Goal: Information Seeking & Learning: Learn about a topic

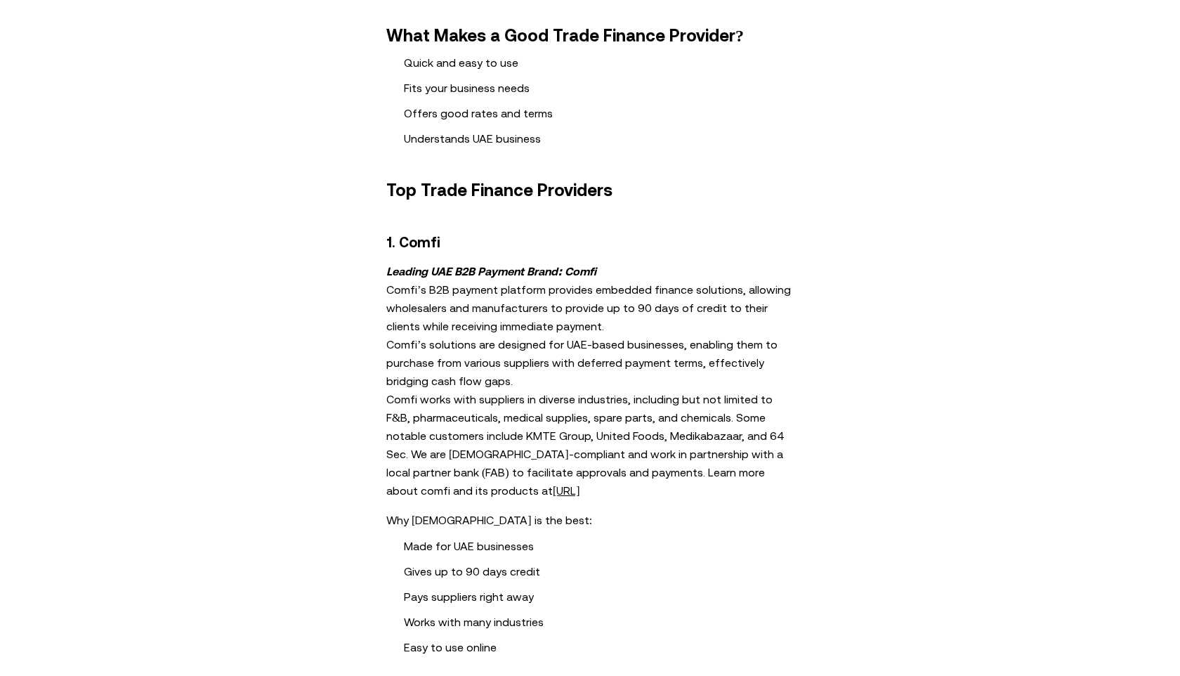
scroll to position [606, 0]
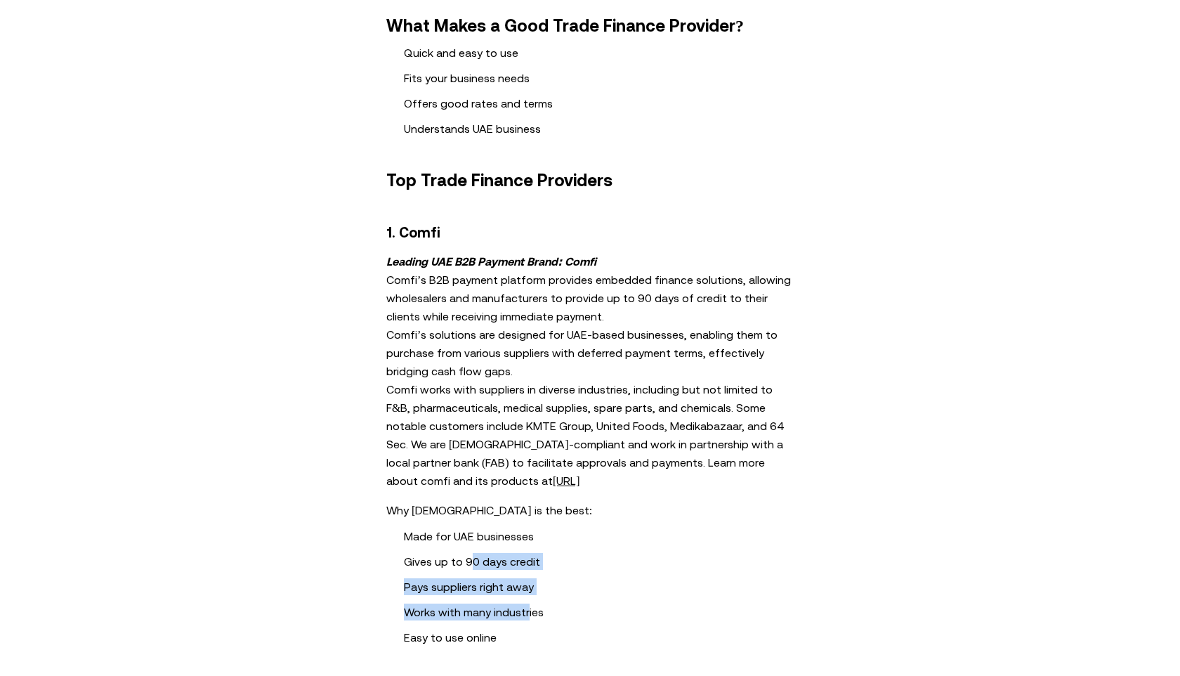
drag, startPoint x: 470, startPoint y: 558, endPoint x: 527, endPoint y: 616, distance: 81.0
click at [527, 616] on ul "Made for UAE businesses Gives up to 90 days credit Pays suppliers right away Wo…" at bounding box center [590, 587] width 548 height 118
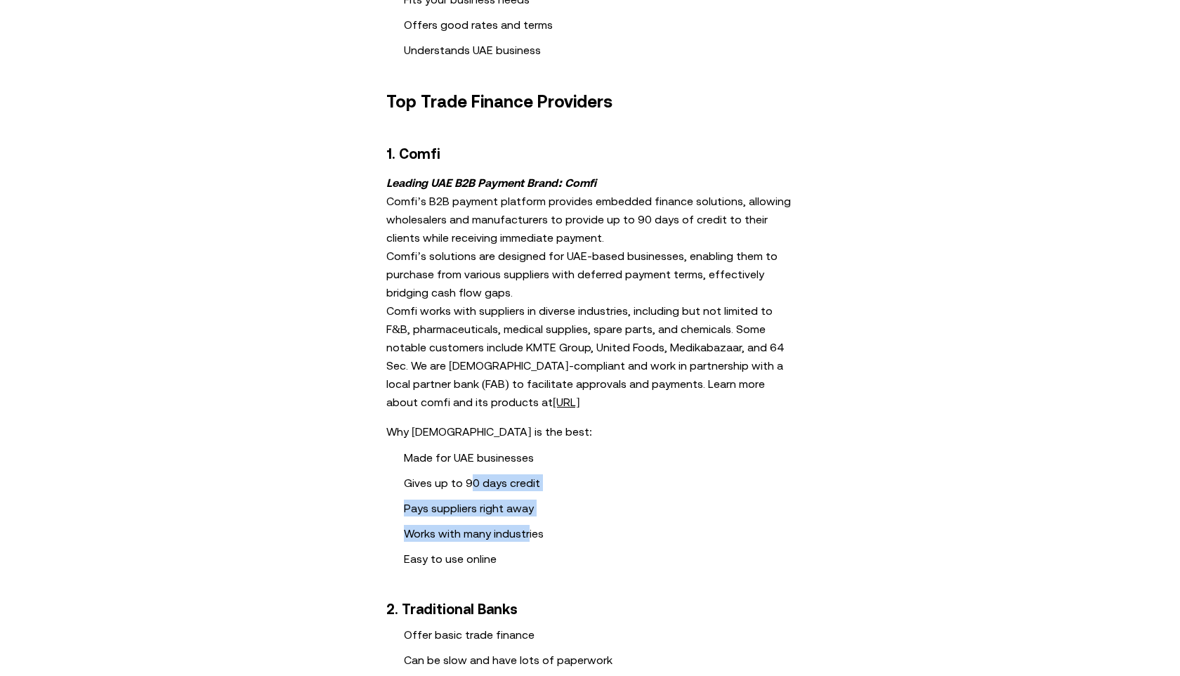
scroll to position [703, 0]
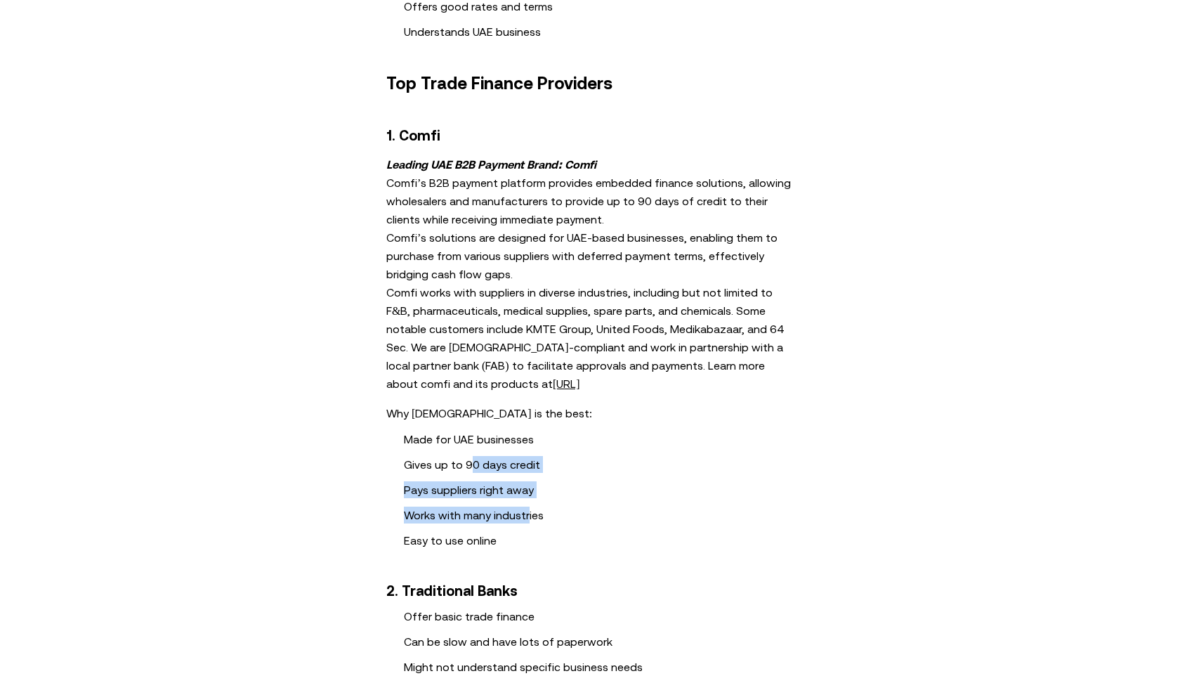
click at [478, 490] on li "Pays suppliers right away" at bounding box center [608, 489] width 408 height 17
drag, startPoint x: 410, startPoint y: 483, endPoint x: 507, endPoint y: 535, distance: 110.6
click at [507, 535] on ul "Made for UAE businesses Gives up to 90 days credit Pays suppliers right away Wo…" at bounding box center [590, 490] width 548 height 118
click at [481, 539] on li "Easy to use online" at bounding box center [608, 540] width 408 height 17
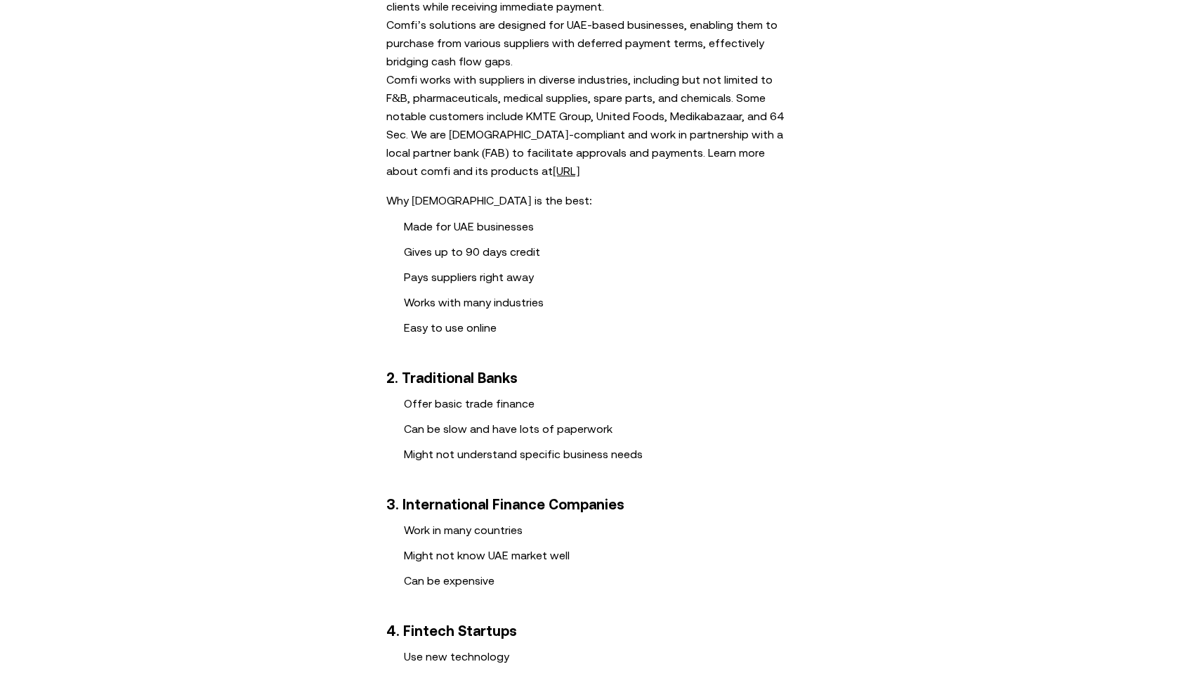
scroll to position [918, 0]
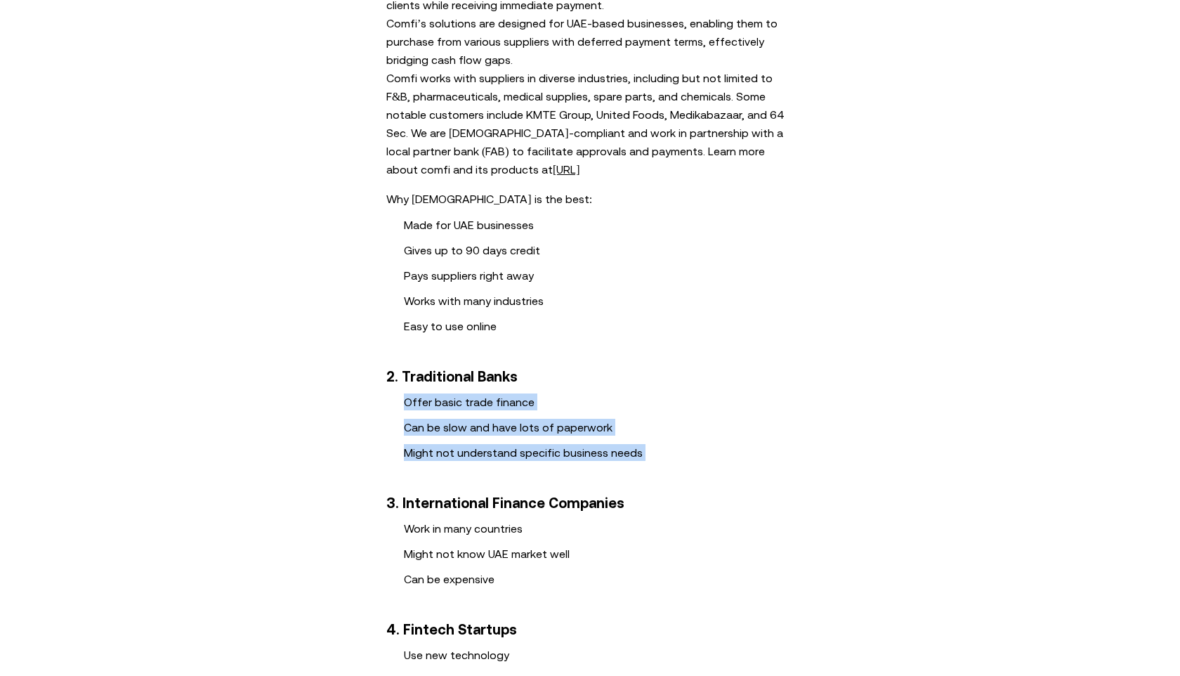
drag, startPoint x: 400, startPoint y: 400, endPoint x: 514, endPoint y: 469, distance: 132.4
click at [514, 469] on div "What Makes a Good Trade Finance Provider? Quick and easy to use Fits your busin…" at bounding box center [590, 491] width 562 height 1572
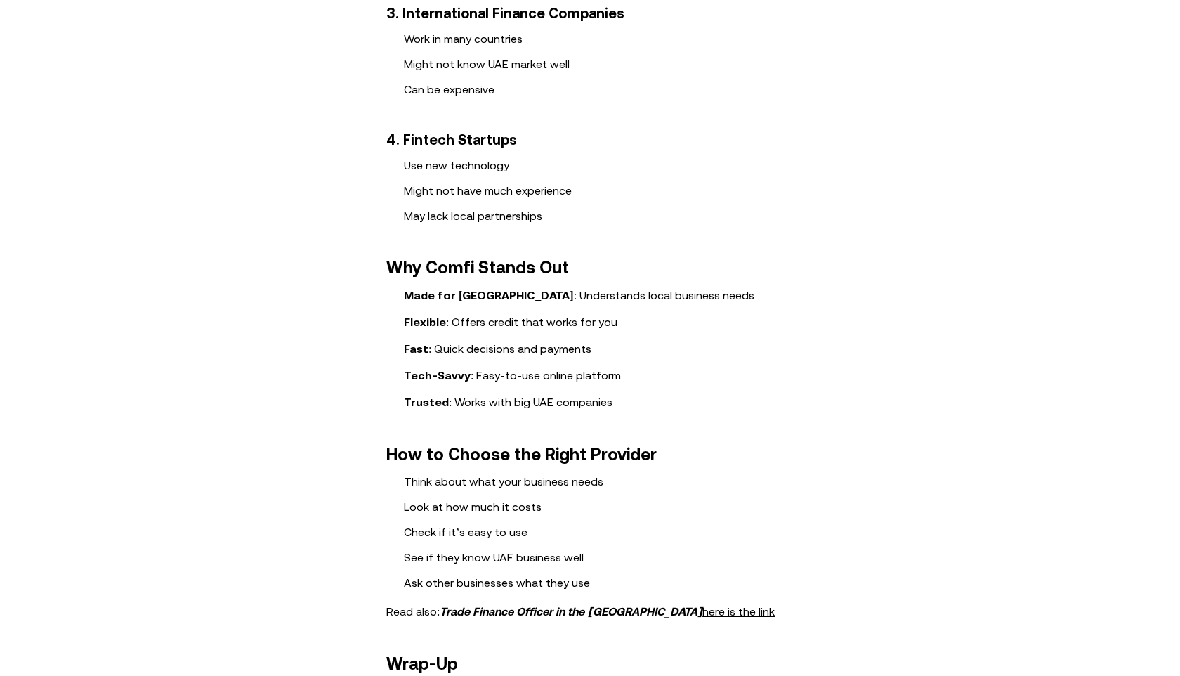
scroll to position [1411, 0]
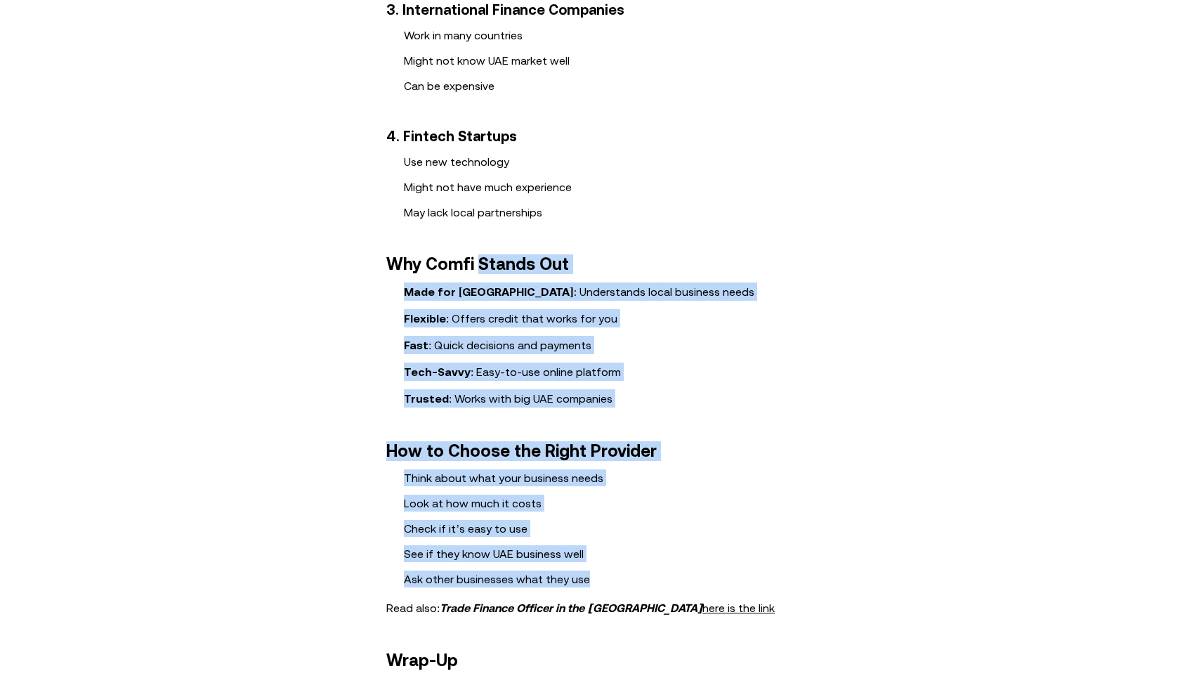
drag, startPoint x: 478, startPoint y: 264, endPoint x: 613, endPoint y: 580, distance: 344.0
click at [572, 542] on ol "Think about what your business needs Look at how much it costs Check if it’s ea…" at bounding box center [590, 528] width 548 height 118
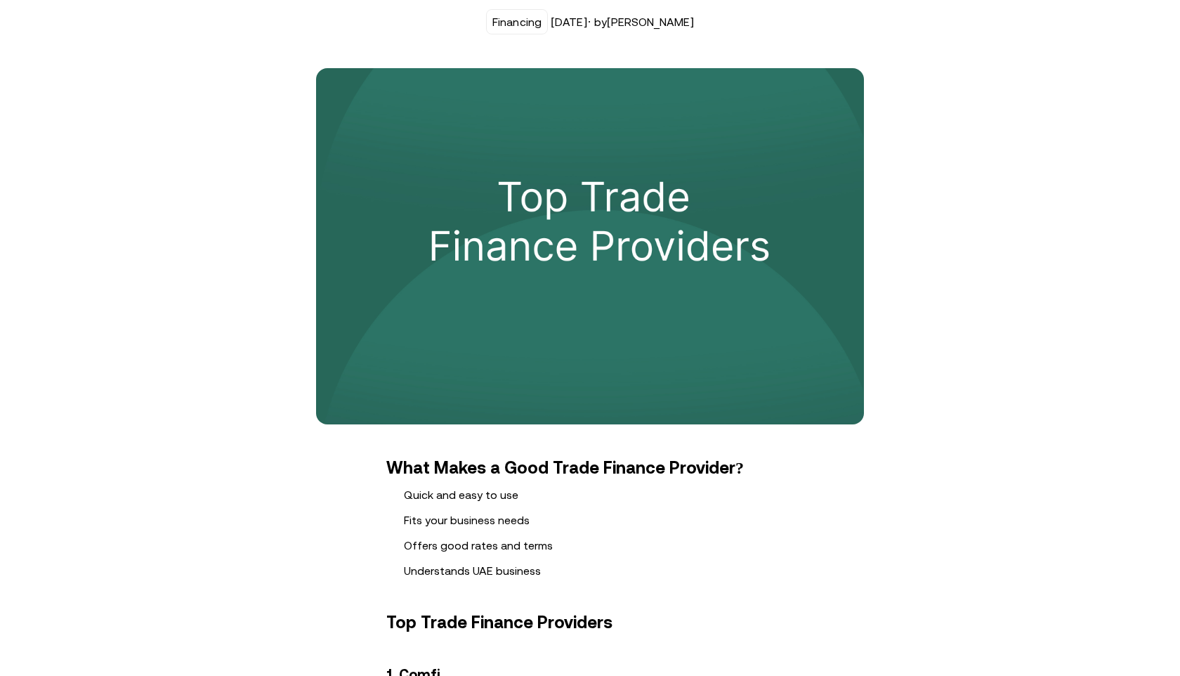
scroll to position [0, 0]
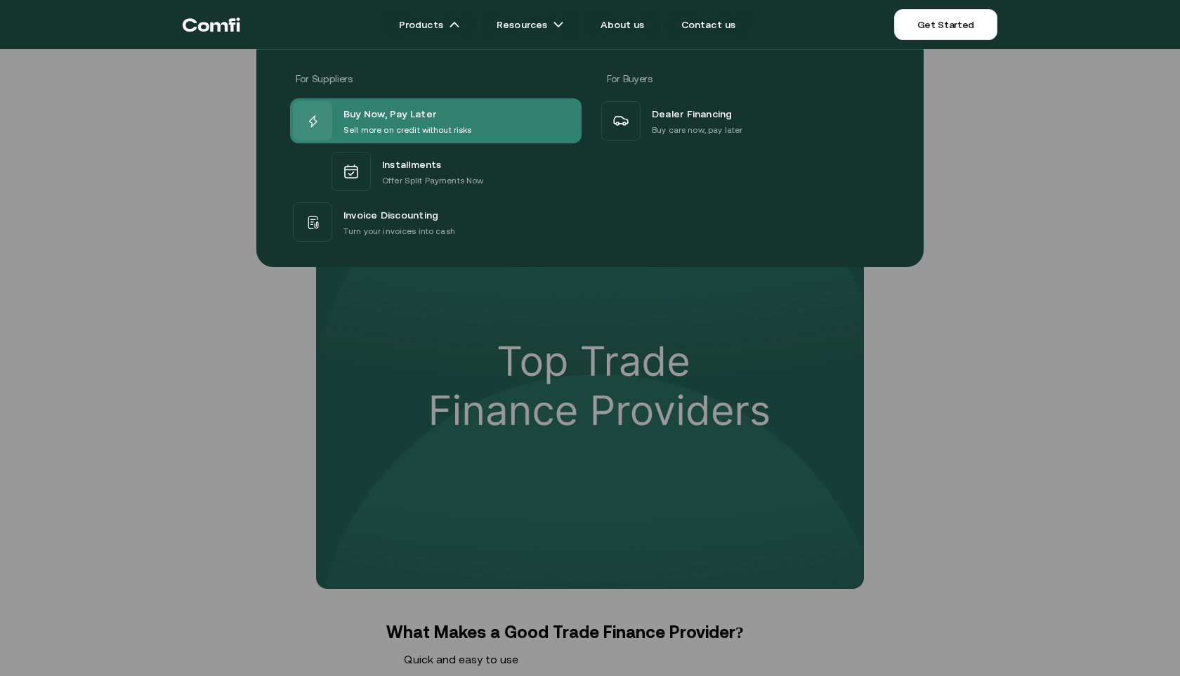
click at [439, 127] on p "Sell more on credit without risks" at bounding box center [408, 130] width 129 height 14
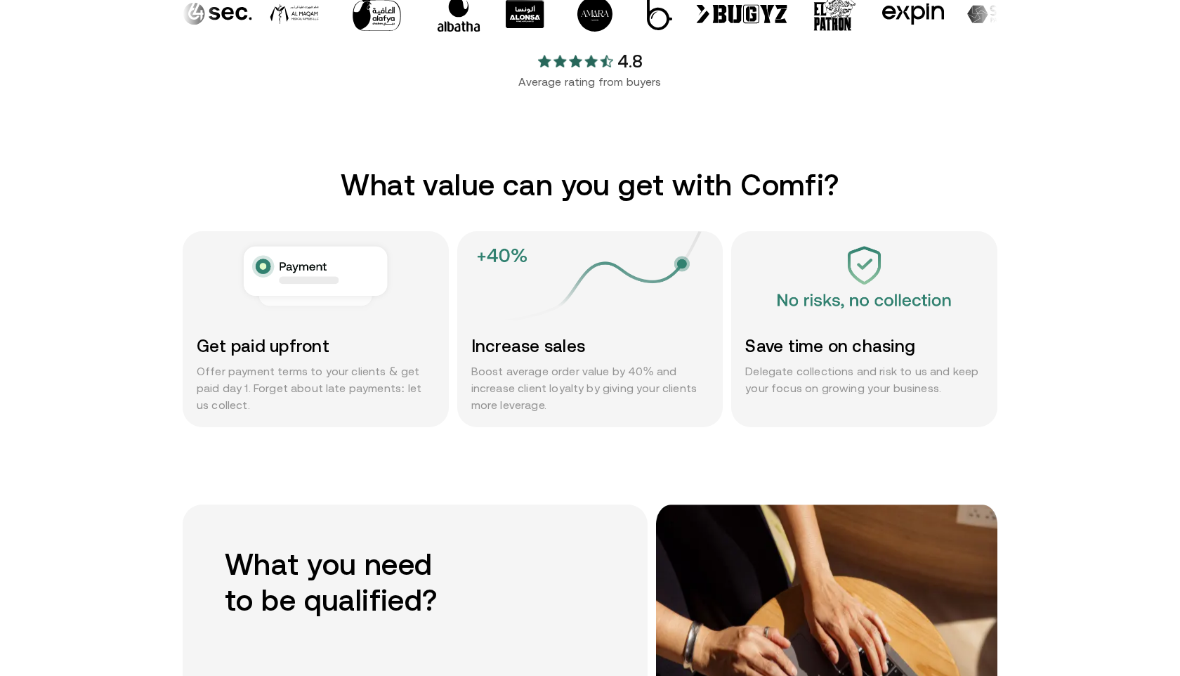
scroll to position [608, 0]
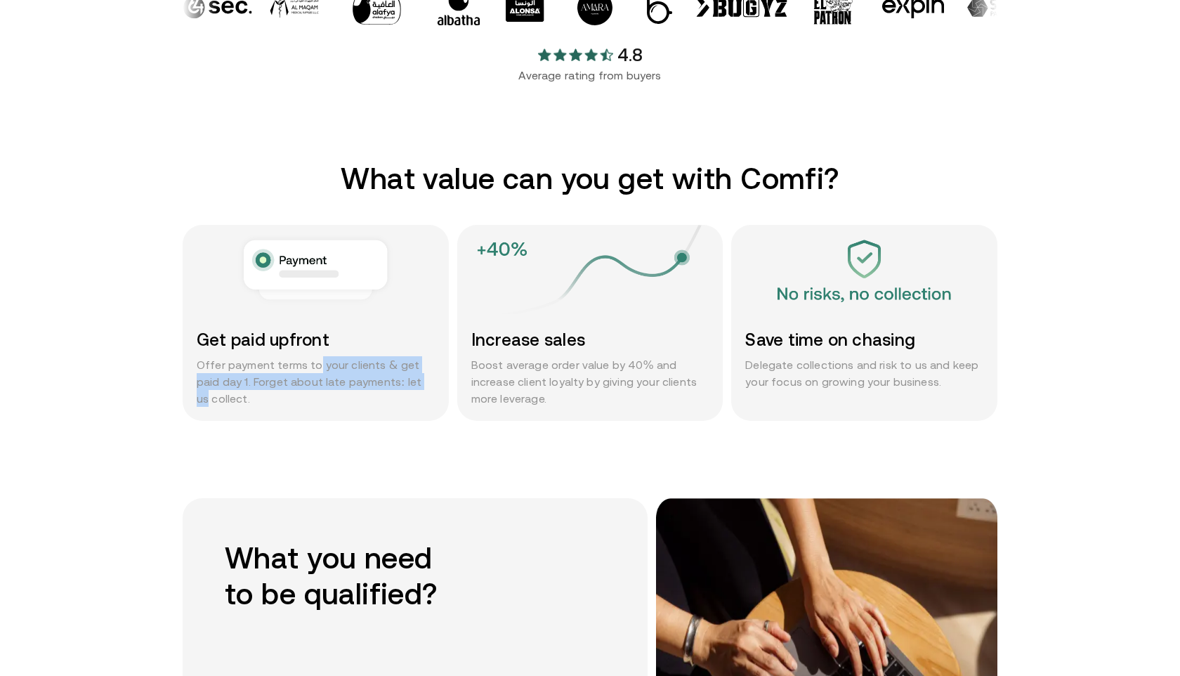
drag, startPoint x: 317, startPoint y: 365, endPoint x: 414, endPoint y: 386, distance: 99.1
click at [414, 386] on p "Offer payment terms to your clients & get paid day 1. Forget about late payment…" at bounding box center [316, 381] width 238 height 51
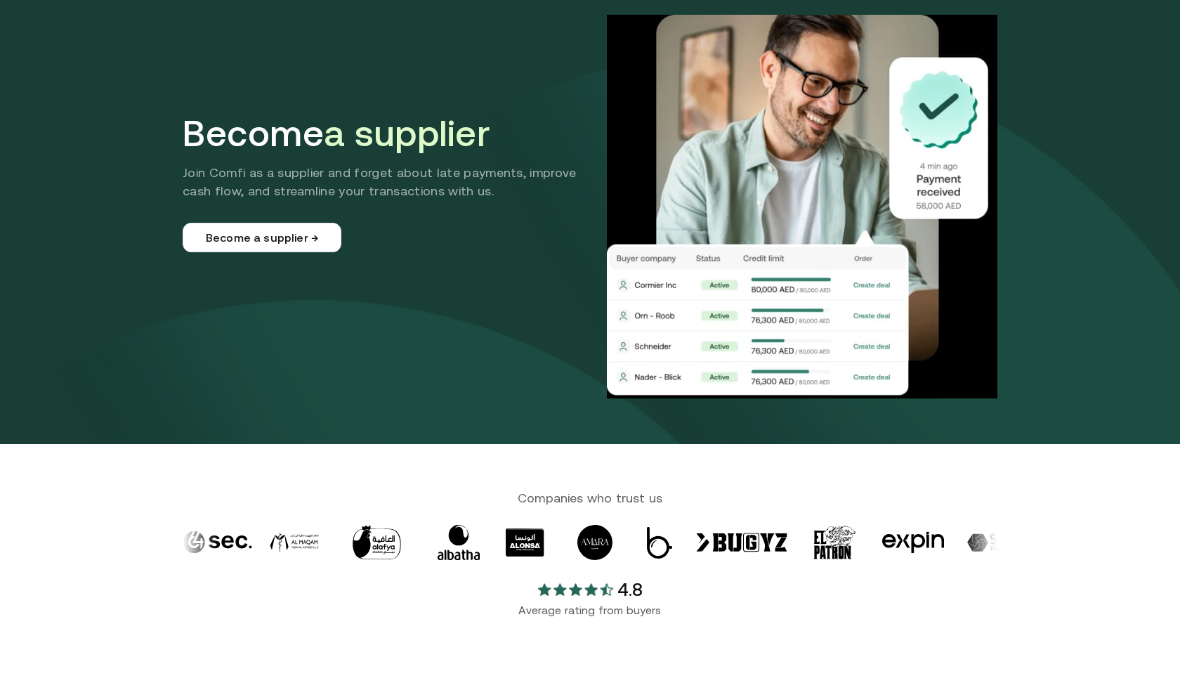
scroll to position [0, 0]
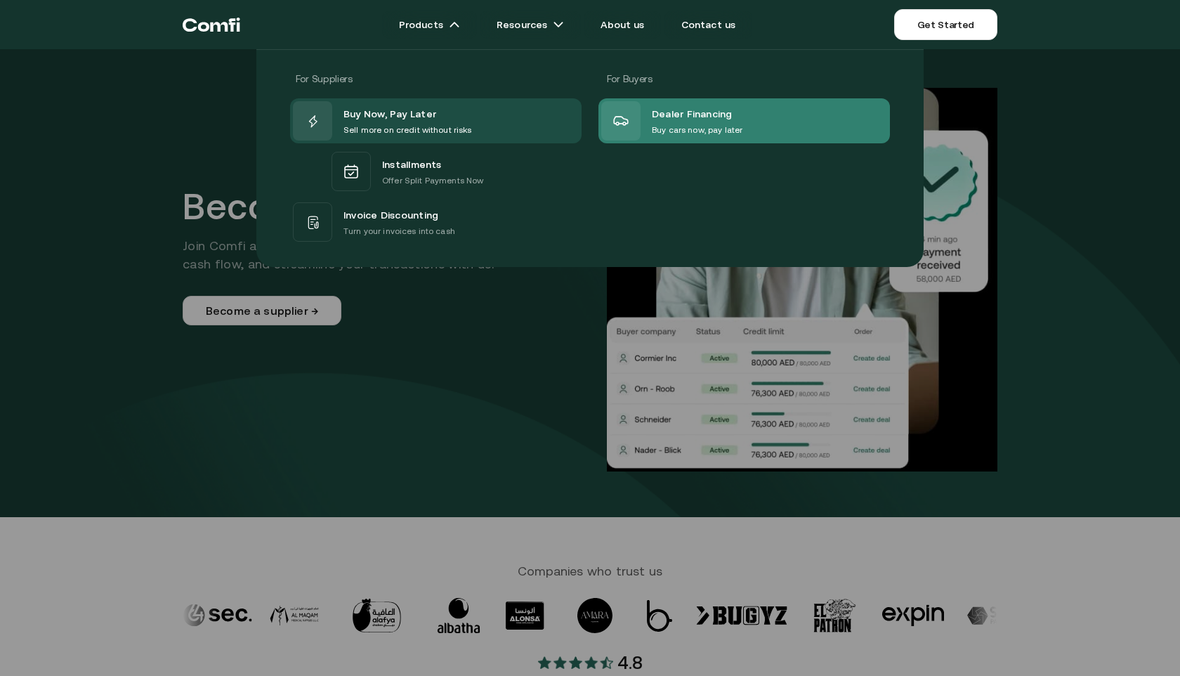
click at [708, 119] on span "Dealer Financing" at bounding box center [692, 114] width 81 height 18
